Goal: Task Accomplishment & Management: Manage account settings

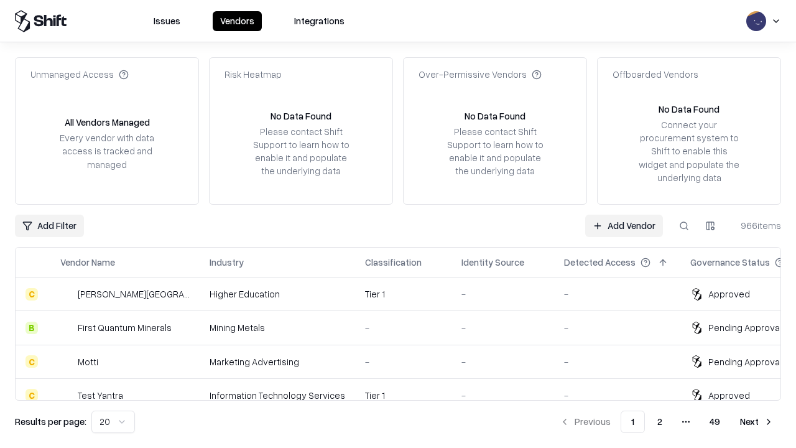
click at [623, 225] on link "Add Vendor" at bounding box center [624, 225] width 78 height 22
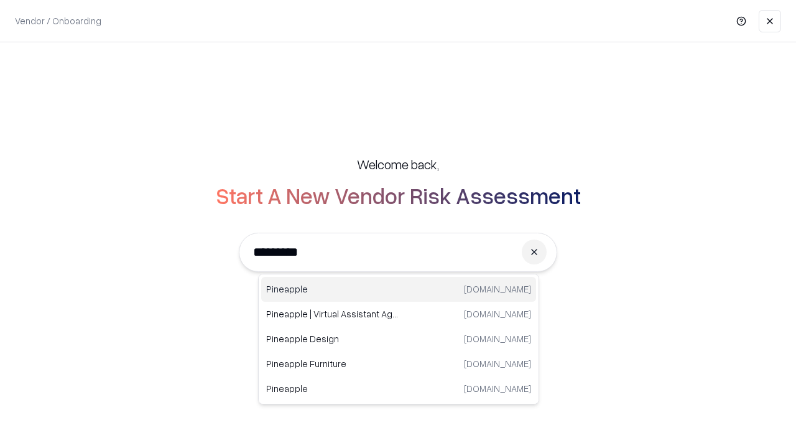
click at [398, 289] on div "Pineapple pineappleenergy.com" at bounding box center [398, 289] width 275 height 25
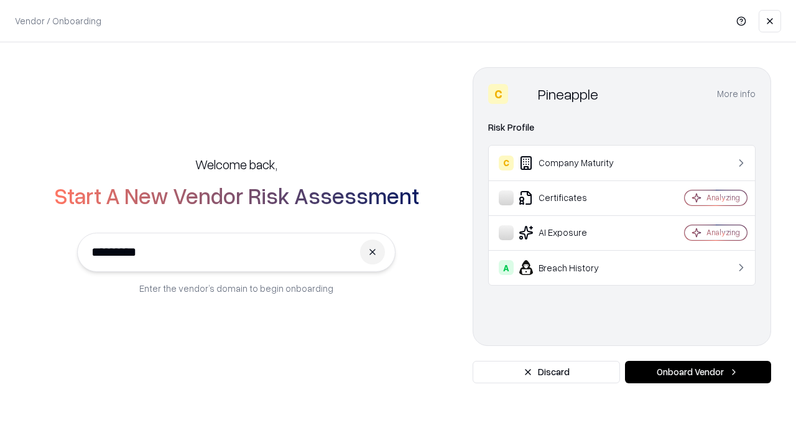
type input "*********"
click at [697, 372] on button "Onboard Vendor" at bounding box center [698, 371] width 146 height 22
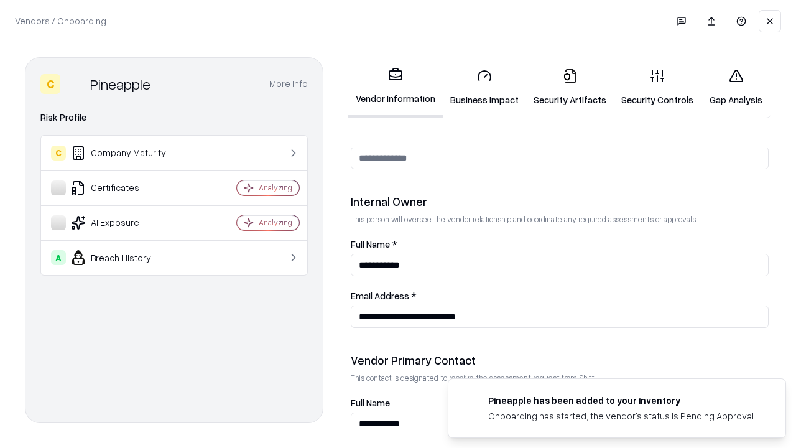
scroll to position [644, 0]
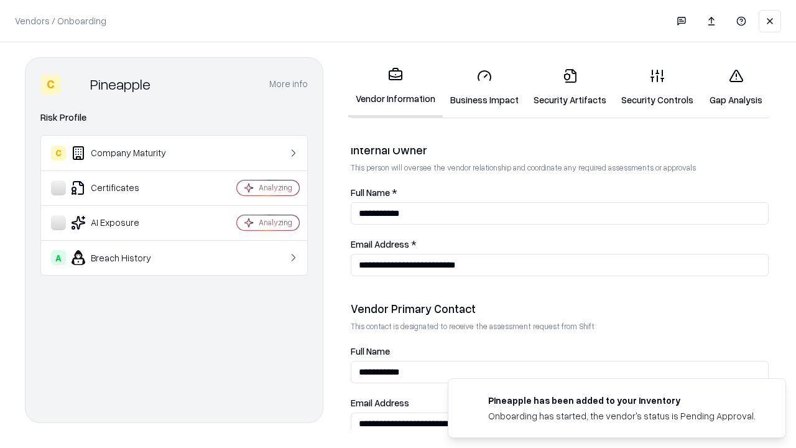
click at [484, 87] on link "Business Impact" at bounding box center [484, 87] width 83 height 58
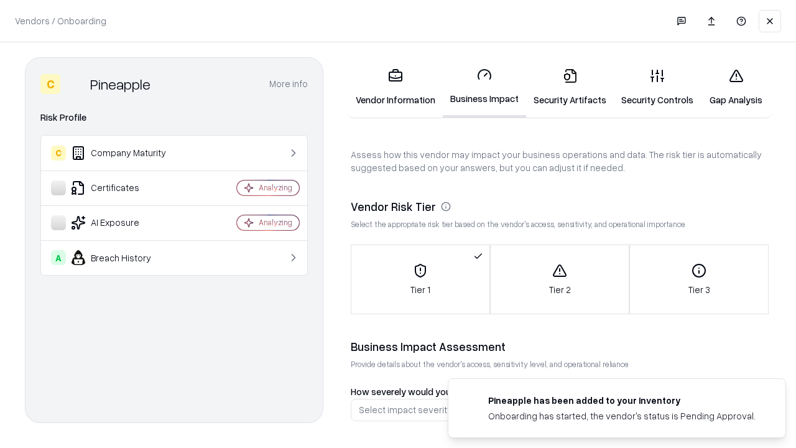
click at [569, 87] on link "Security Artifacts" at bounding box center [570, 87] width 88 height 58
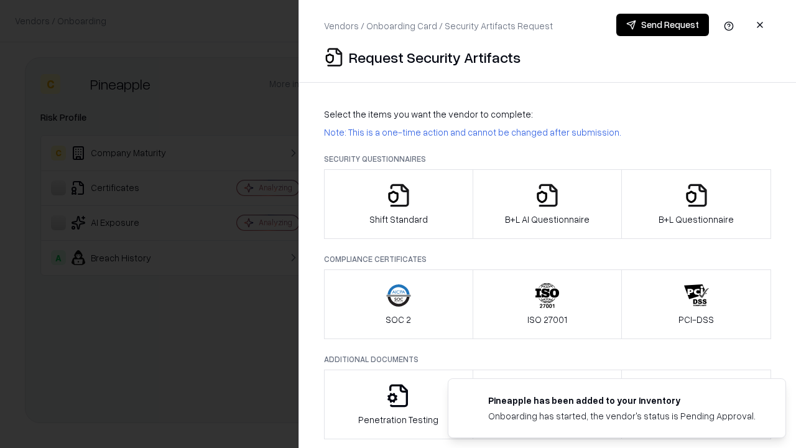
click at [398, 204] on icon "button" at bounding box center [398, 195] width 25 height 25
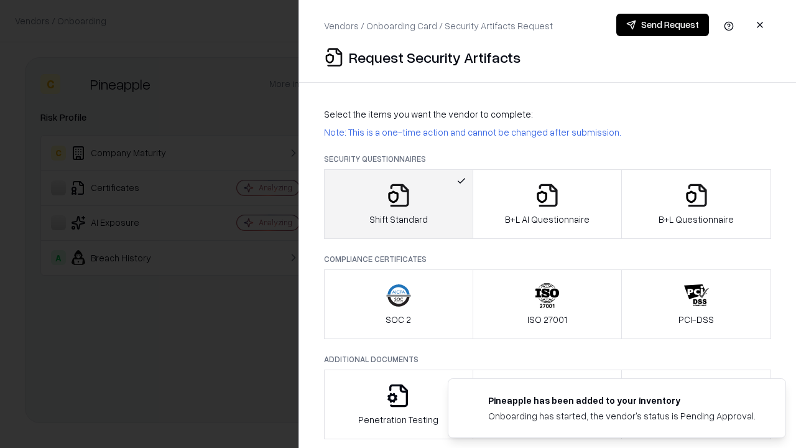
click at [662, 25] on button "Send Request" at bounding box center [662, 25] width 93 height 22
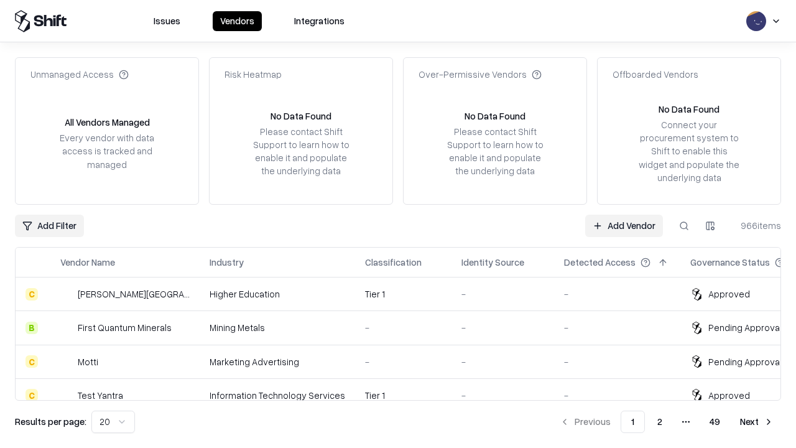
click at [684, 225] on button at bounding box center [683, 225] width 22 height 22
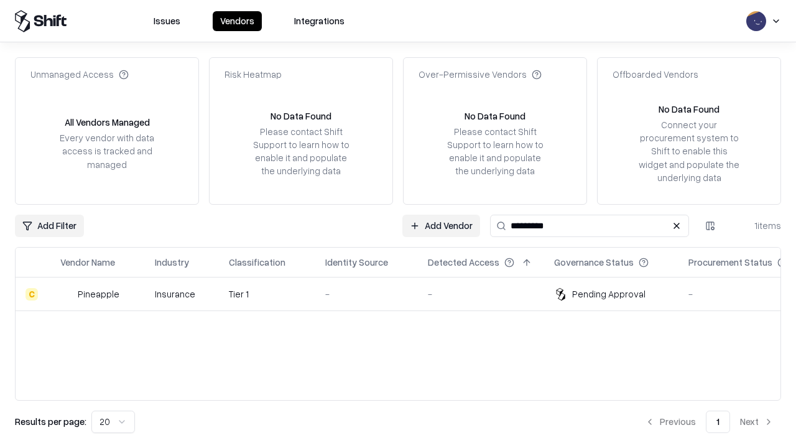
type input "*********"
click at [405, 293] on div "-" at bounding box center [366, 293] width 83 height 13
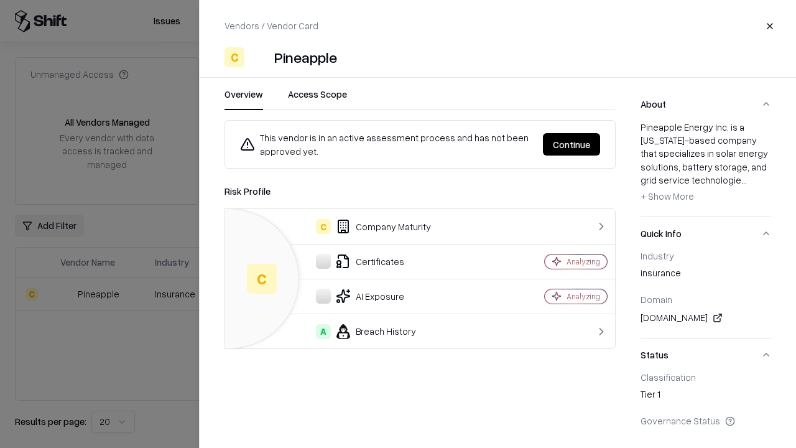
click at [571, 144] on button "Continue" at bounding box center [571, 144] width 57 height 22
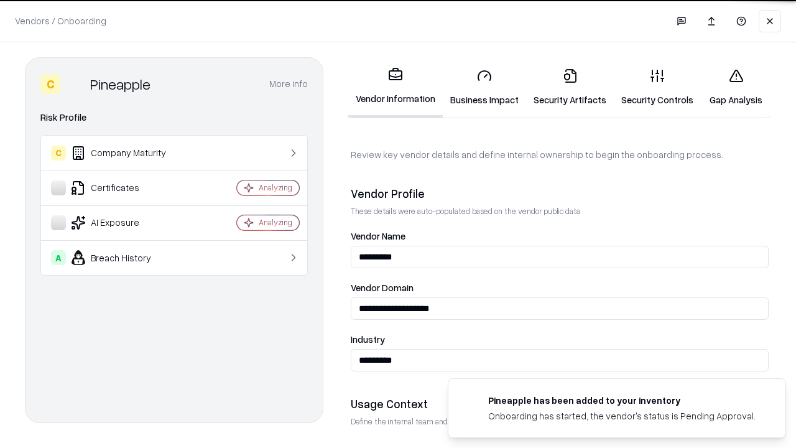
click at [569, 87] on link "Security Artifacts" at bounding box center [570, 87] width 88 height 58
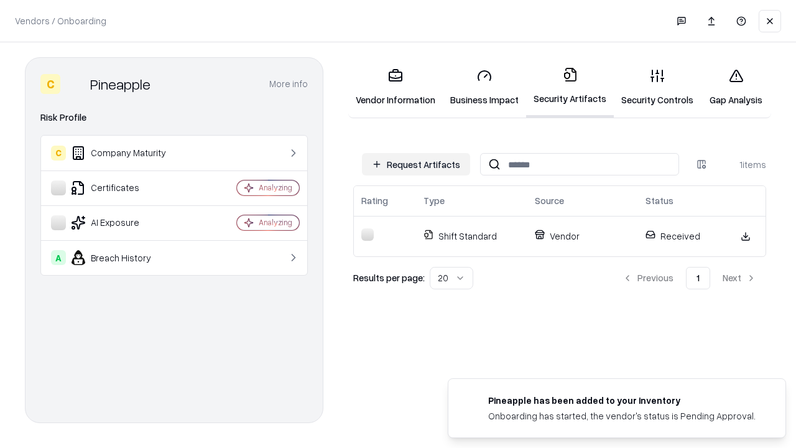
click at [735, 87] on link "Gap Analysis" at bounding box center [735, 87] width 70 height 58
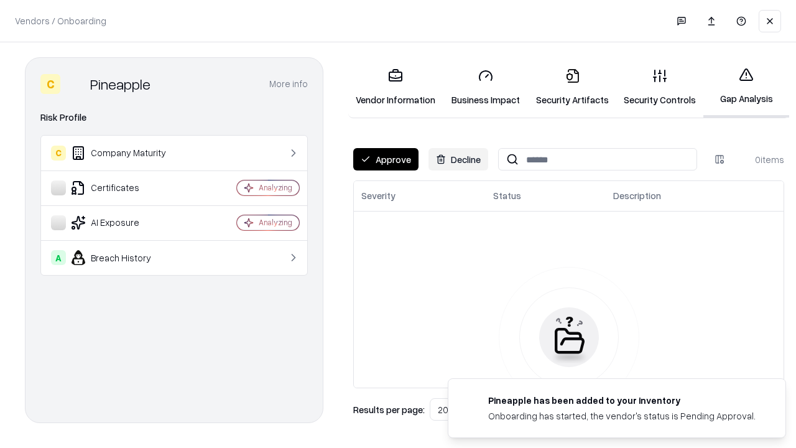
click at [385, 159] on button "Approve" at bounding box center [385, 159] width 65 height 22
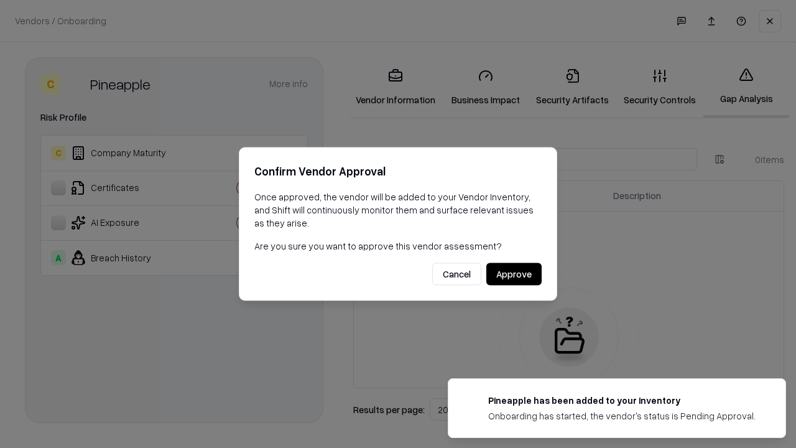
click at [513, 273] on button "Approve" at bounding box center [513, 274] width 55 height 22
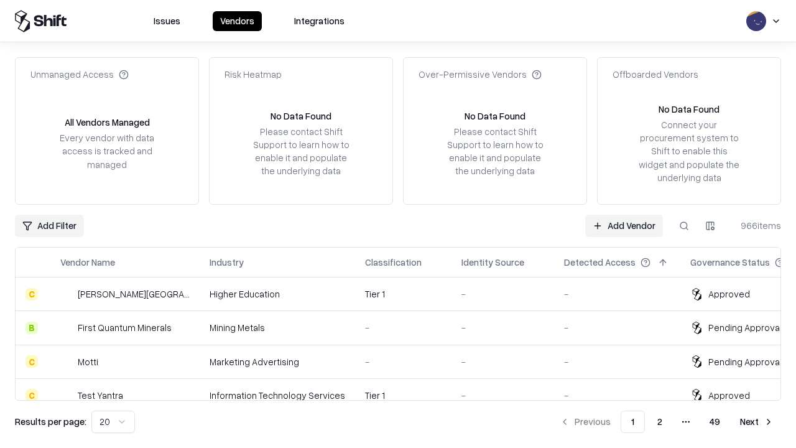
type input "*********"
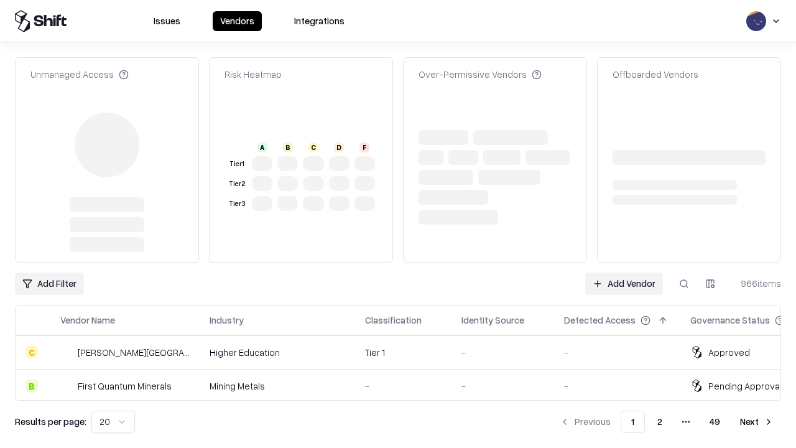
click at [623, 272] on link "Add Vendor" at bounding box center [624, 283] width 78 height 22
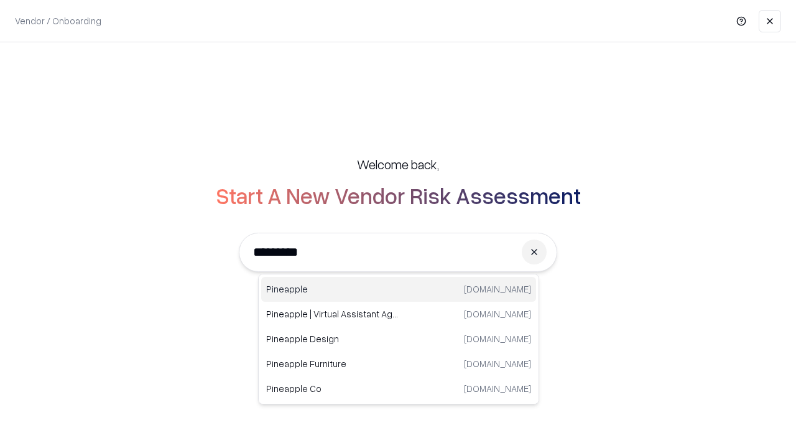
click at [398, 289] on div "Pineapple pineappleenergy.com" at bounding box center [398, 289] width 275 height 25
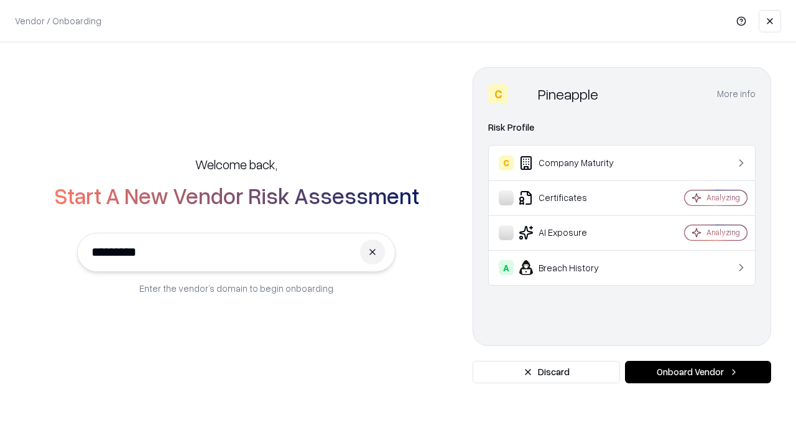
type input "*********"
click at [697, 372] on button "Onboard Vendor" at bounding box center [698, 371] width 146 height 22
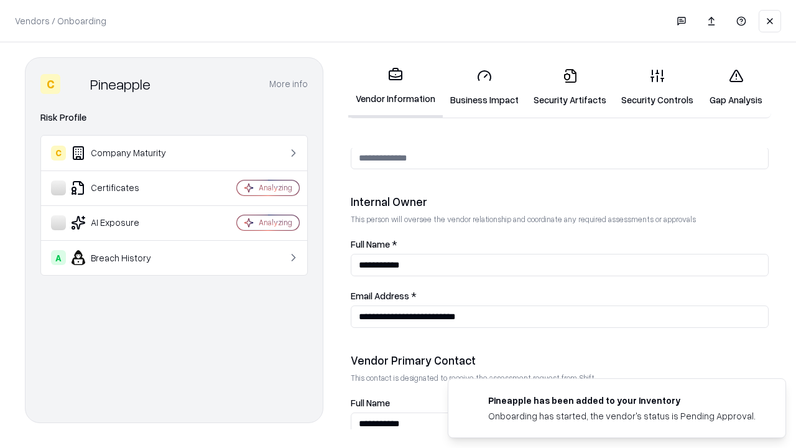
scroll to position [644, 0]
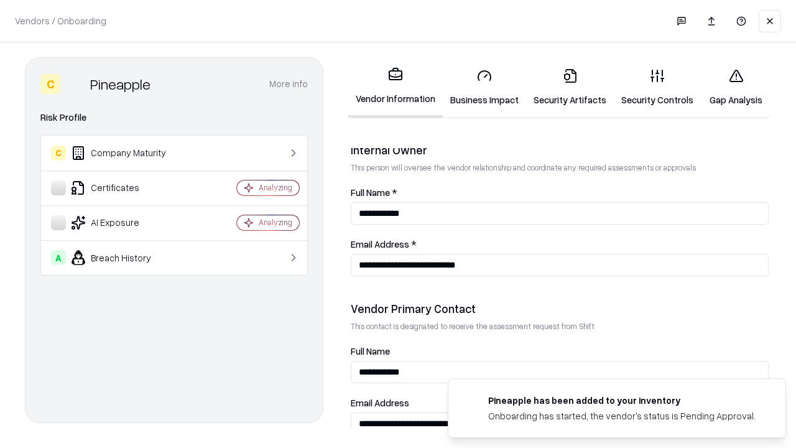
click at [735, 87] on link "Gap Analysis" at bounding box center [735, 87] width 70 height 58
